Goal: Navigation & Orientation: Find specific page/section

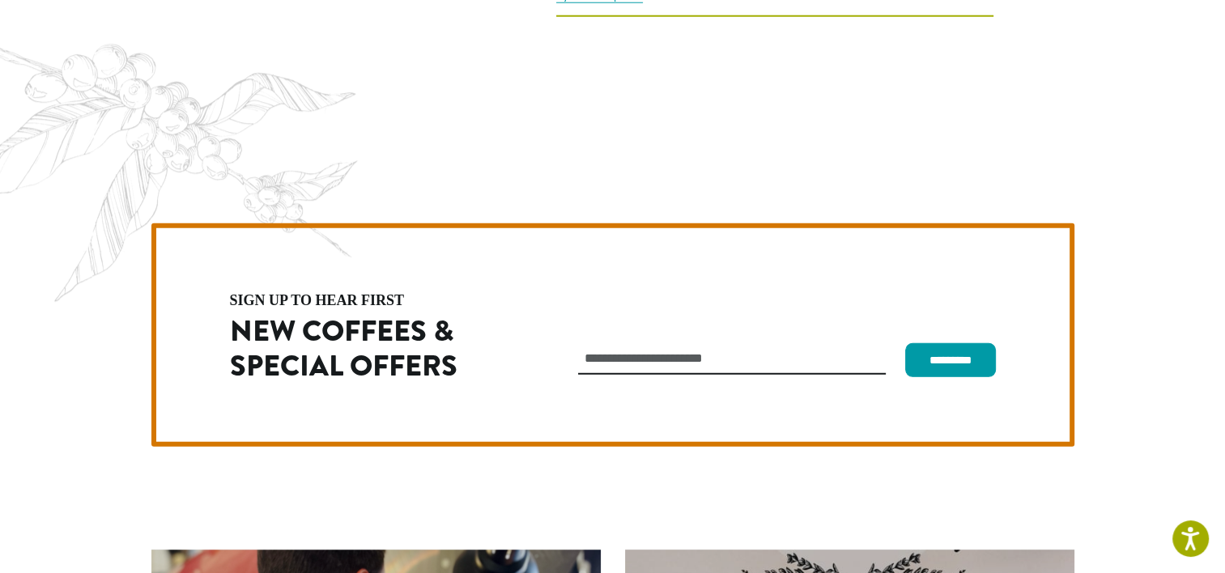
scroll to position [4371, 0]
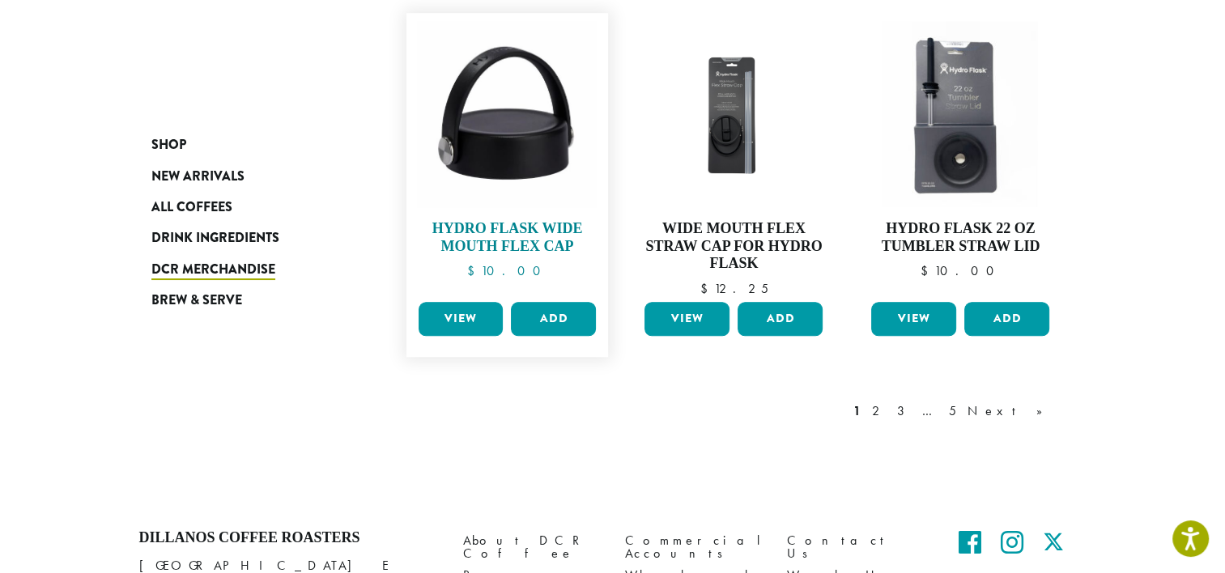
scroll to position [1382, 0]
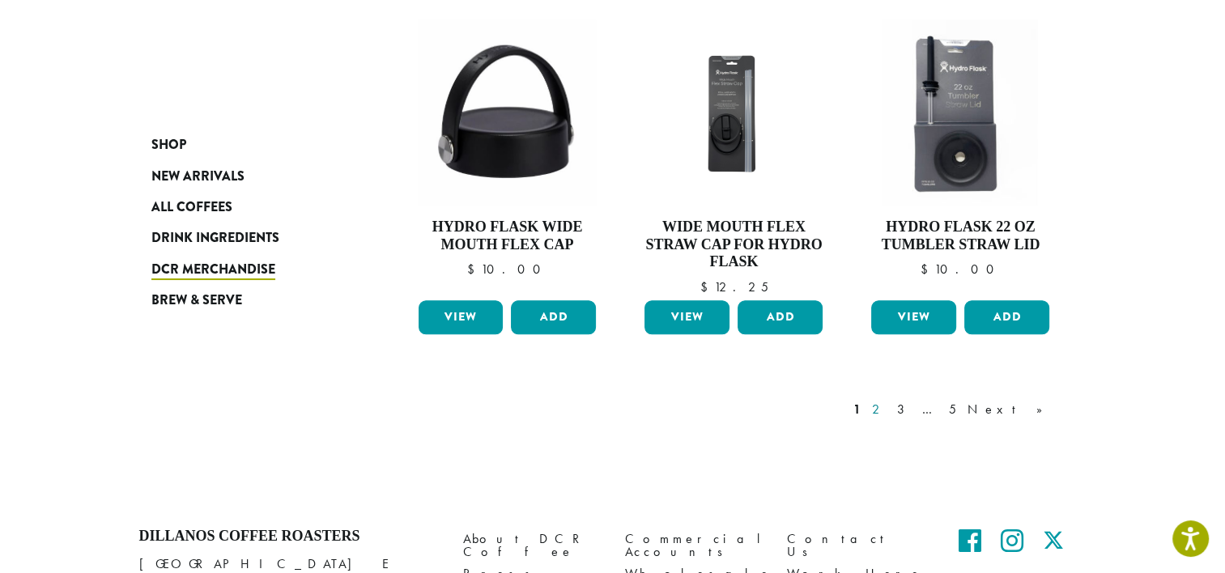
click at [889, 408] on link "2" at bounding box center [879, 409] width 20 height 19
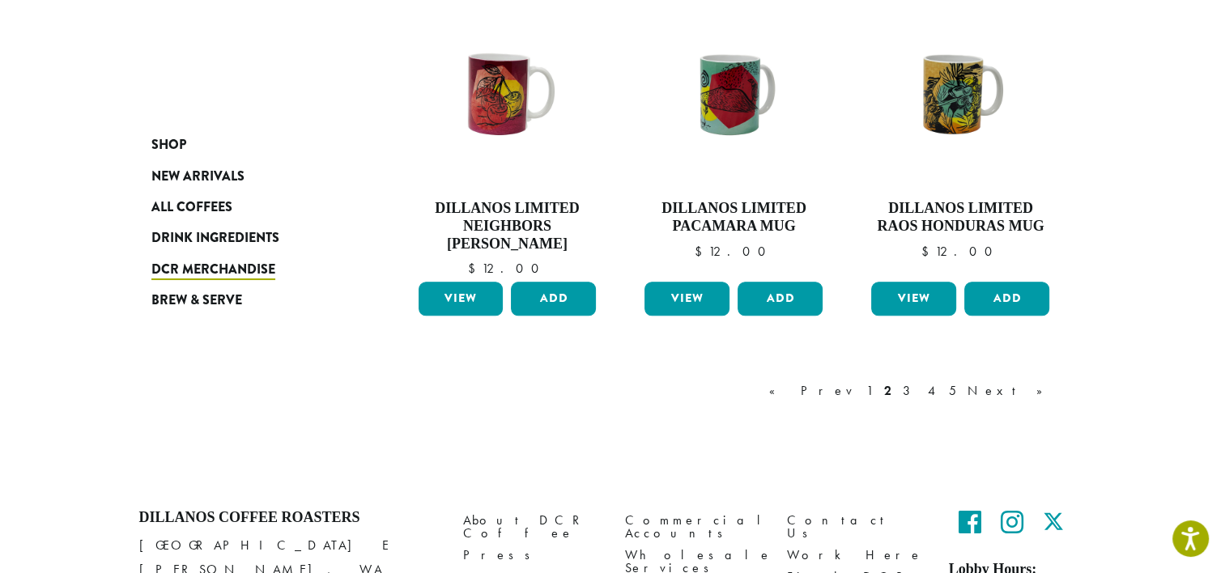
scroll to position [1468, 0]
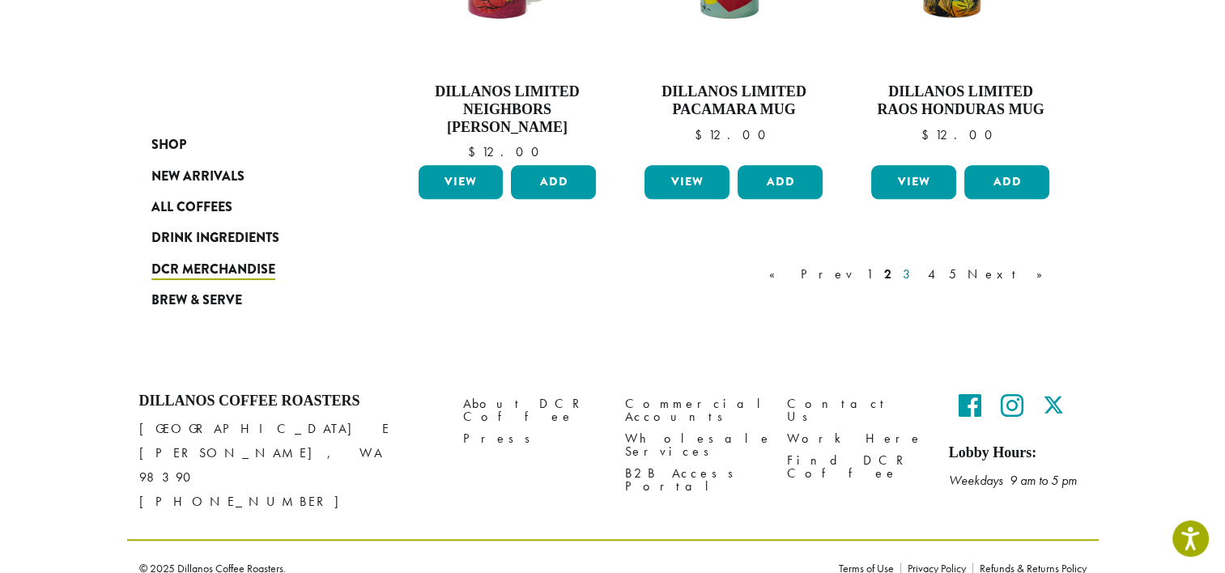
click at [920, 269] on link "3" at bounding box center [910, 274] width 20 height 19
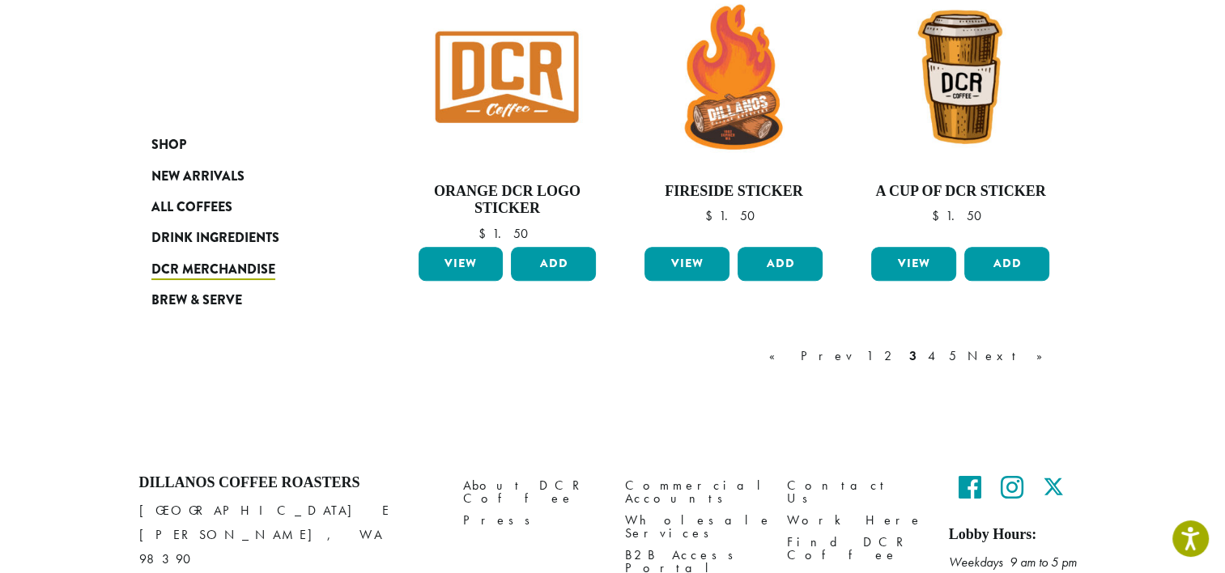
scroll to position [1359, 0]
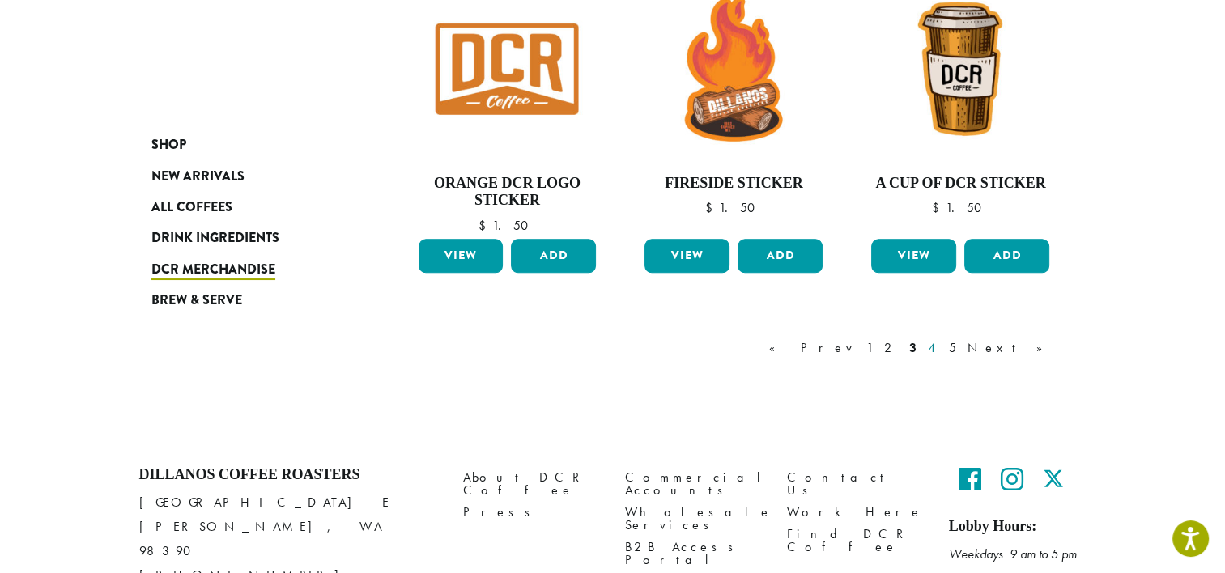
click at [941, 347] on link "4" at bounding box center [933, 348] width 16 height 19
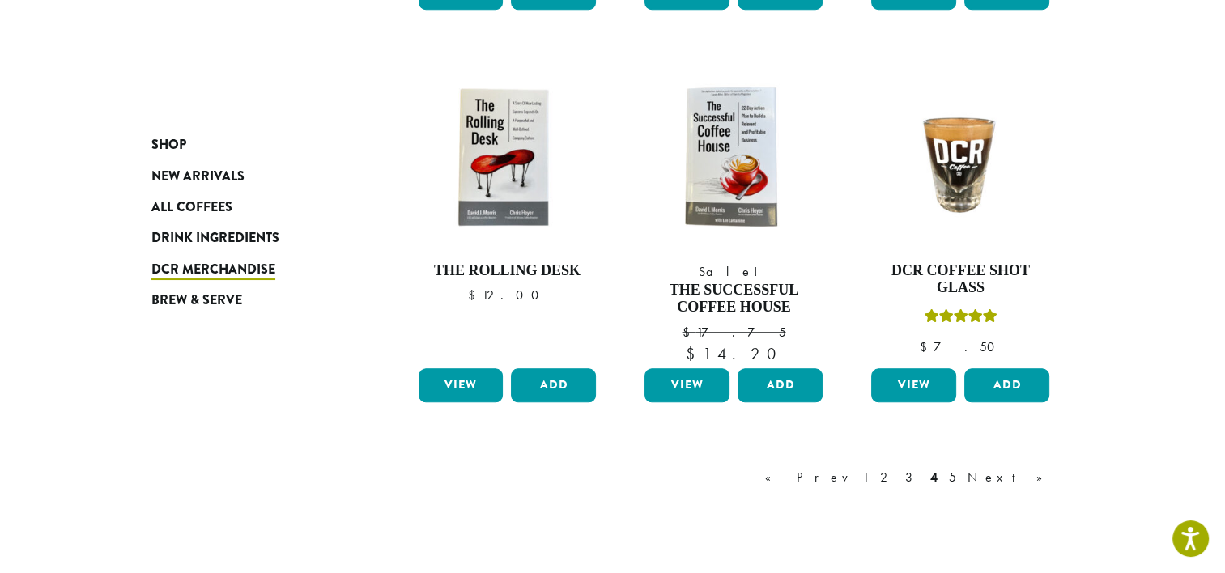
scroll to position [1272, 0]
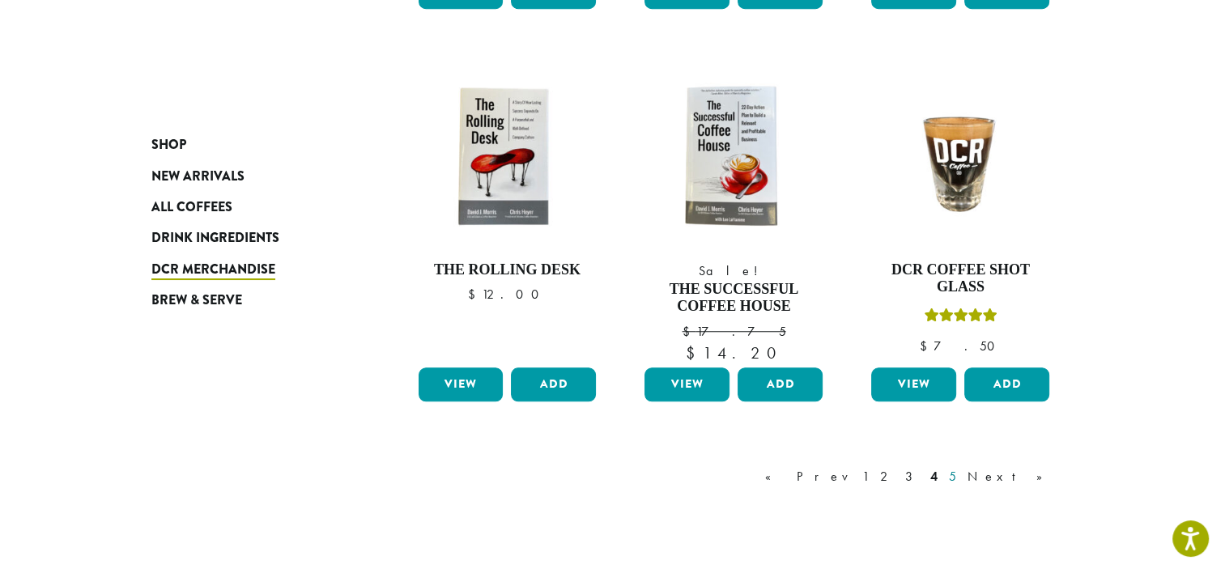
click at [960, 471] on link "5" at bounding box center [953, 476] width 14 height 19
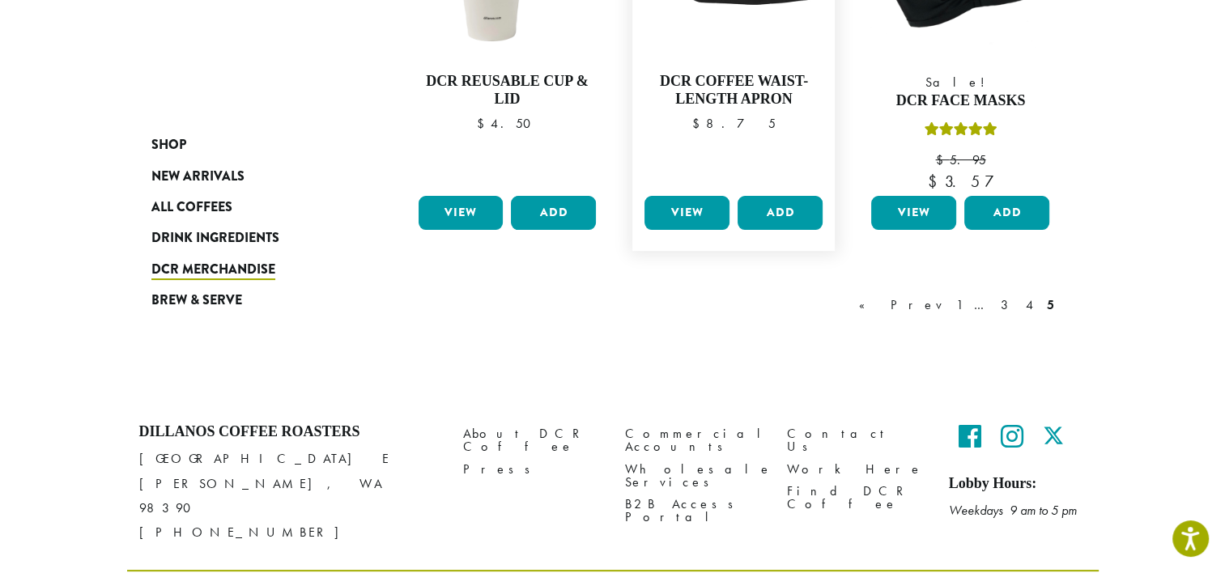
scroll to position [439, 0]
